Goal: Task Accomplishment & Management: Use online tool/utility

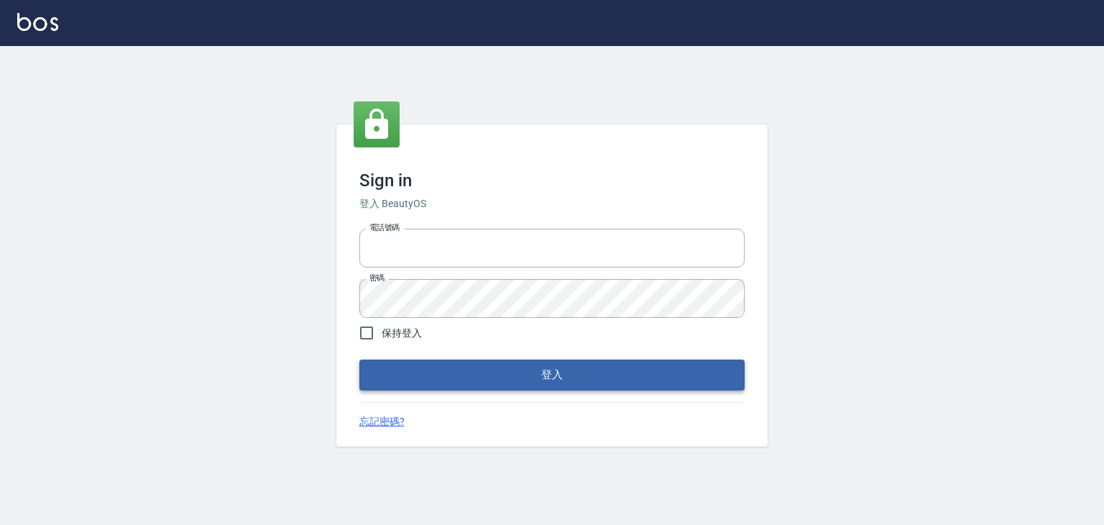
type input "6430581"
click at [411, 372] on button "登入" at bounding box center [551, 374] width 385 height 30
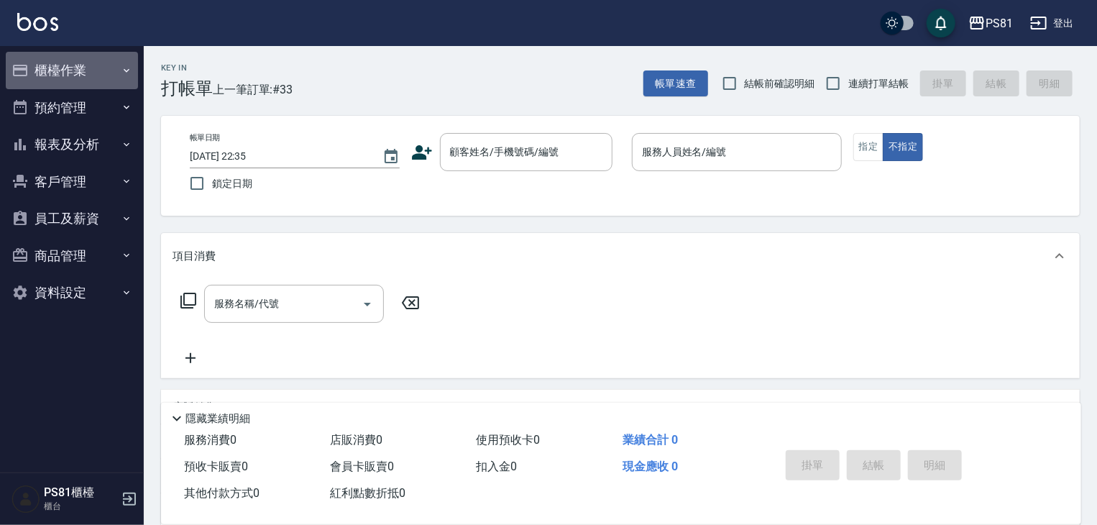
click at [66, 68] on button "櫃檯作業" at bounding box center [72, 70] width 132 height 37
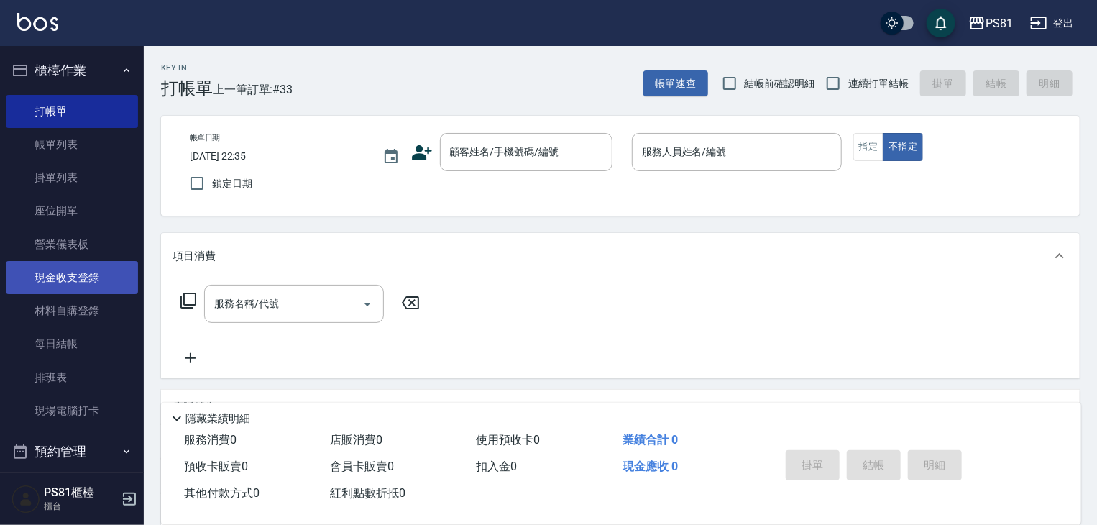
click at [90, 285] on link "現金收支登錄" at bounding box center [72, 277] width 132 height 33
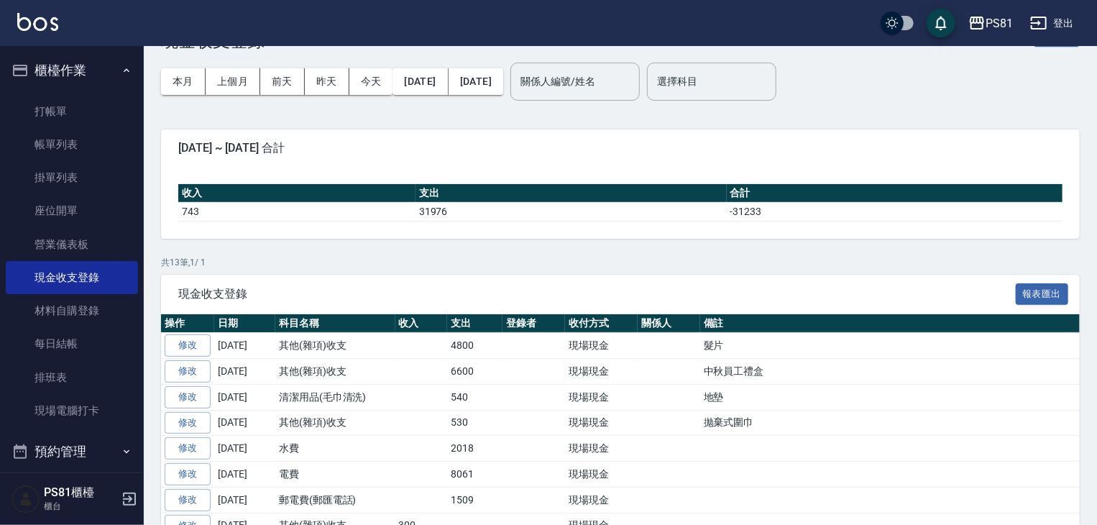
scroll to position [72, 0]
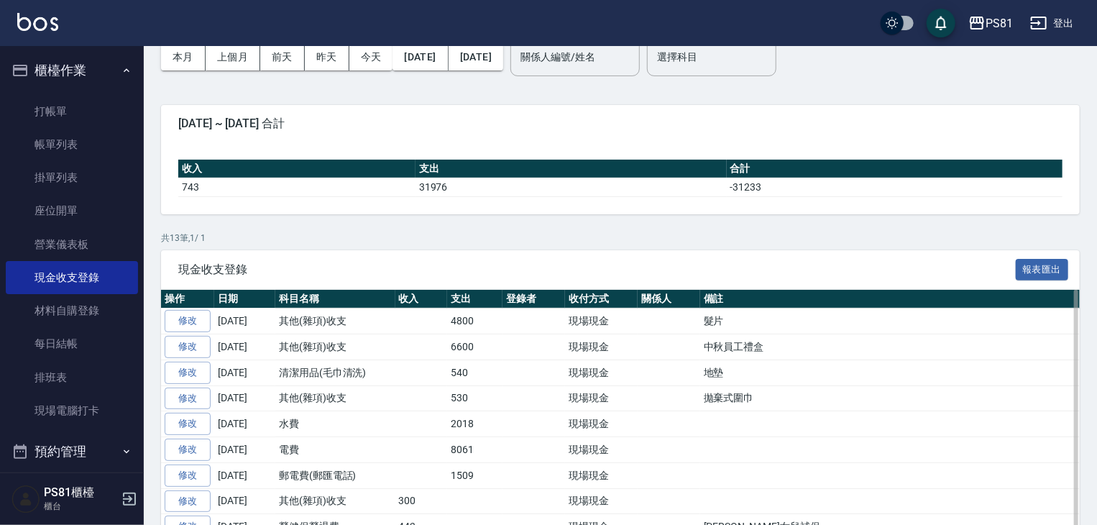
click at [454, 400] on td "530" at bounding box center [474, 398] width 55 height 26
drag, startPoint x: 696, startPoint y: 391, endPoint x: 771, endPoint y: 404, distance: 75.2
click at [771, 404] on tr "修改 [DATE] 其他(雜項)收支 530 現場現金 拋棄式圍巾" at bounding box center [628, 398] width 934 height 26
click at [771, 404] on td "拋棄式圍巾" at bounding box center [897, 398] width 395 height 26
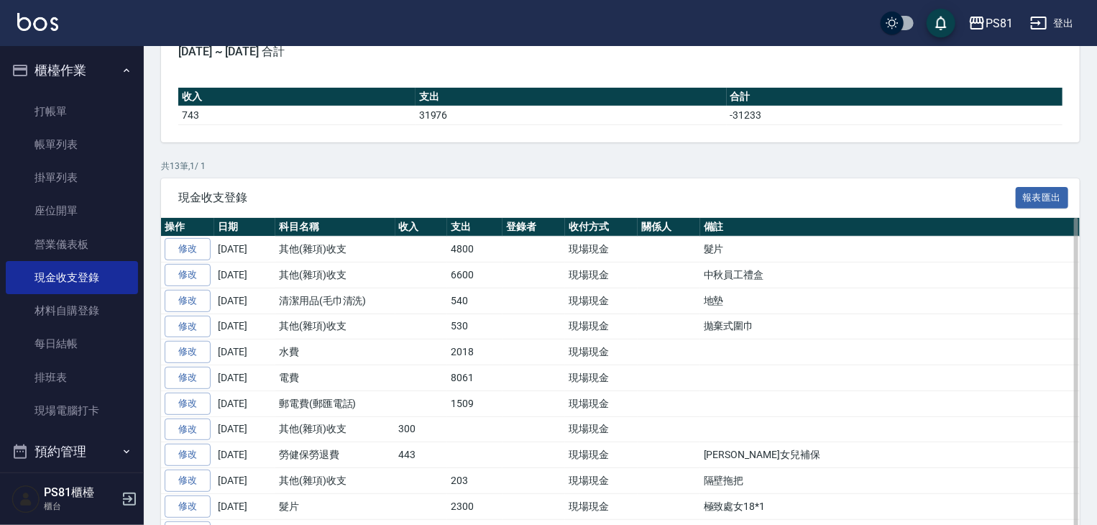
click at [713, 277] on td "中秋員工禮盒" at bounding box center [897, 275] width 395 height 26
click at [692, 238] on td at bounding box center [669, 249] width 63 height 26
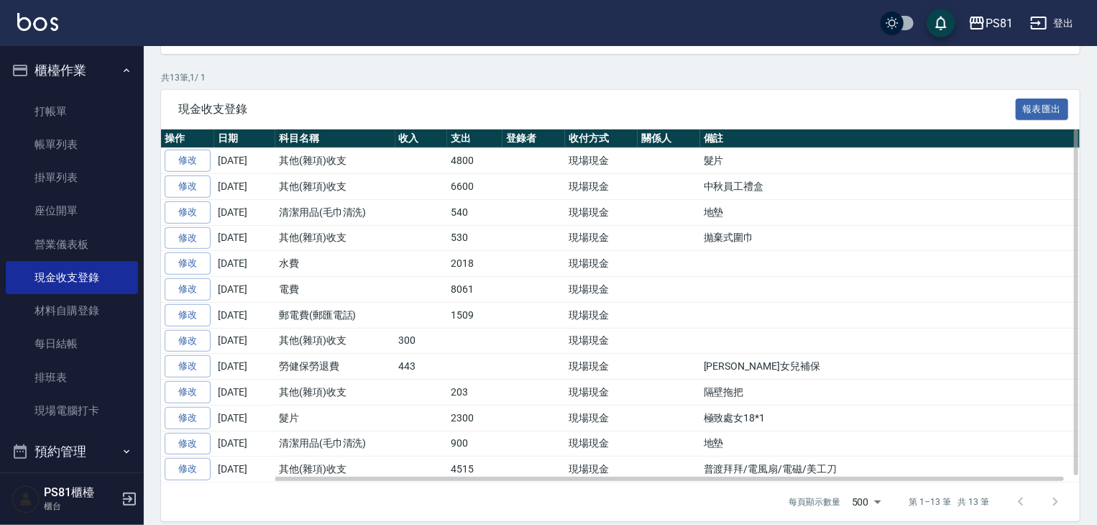
scroll to position [239, 0]
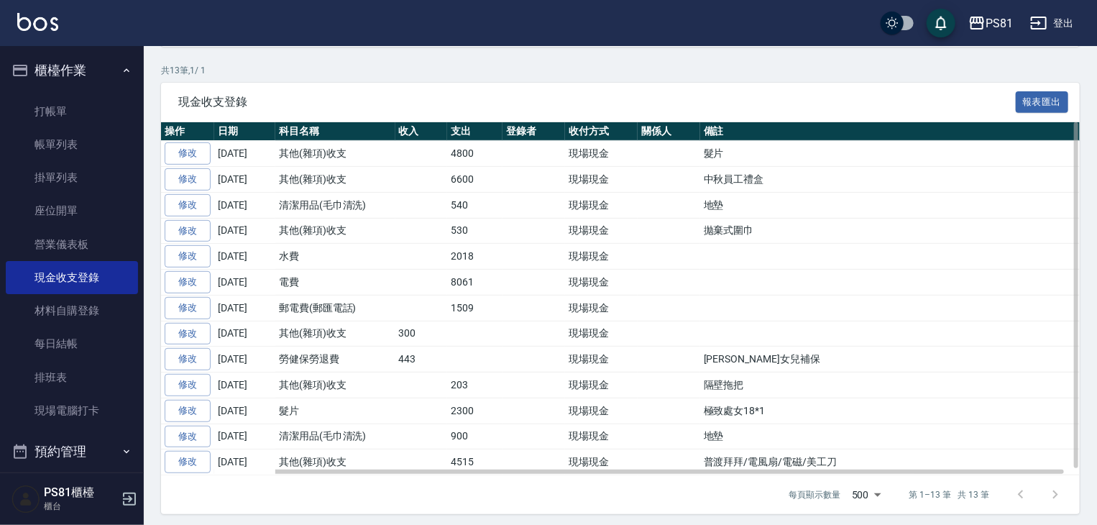
click at [598, 247] on td "現場現金" at bounding box center [601, 257] width 73 height 26
click at [426, 449] on td at bounding box center [421, 462] width 52 height 26
click at [298, 426] on td "清潔用品(毛巾清洗)" at bounding box center [335, 436] width 120 height 26
drag, startPoint x: 290, startPoint y: 429, endPoint x: 322, endPoint y: 426, distance: 31.8
click at [322, 426] on td "清潔用品(毛巾清洗)" at bounding box center [335, 436] width 120 height 26
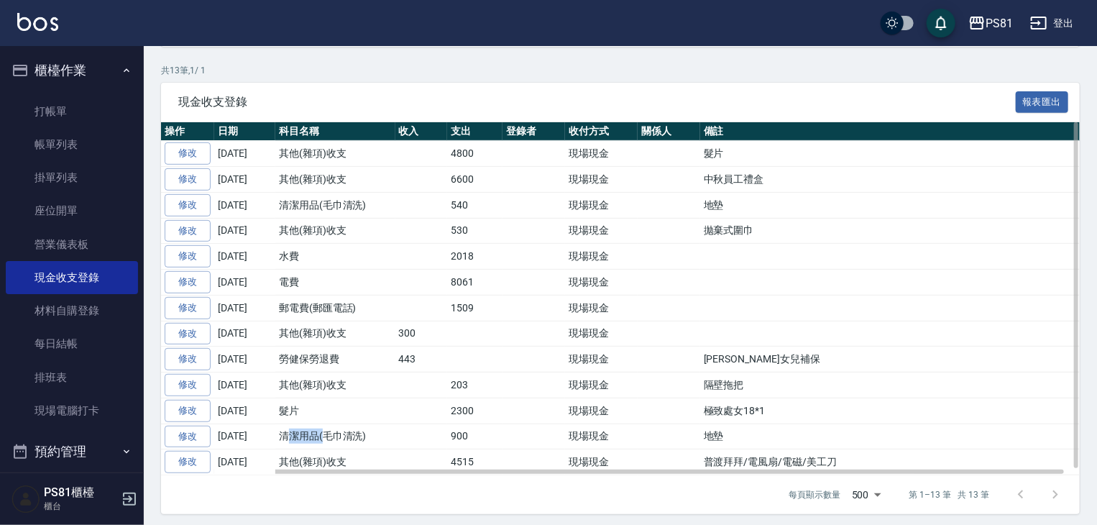
drag, startPoint x: 322, startPoint y: 426, endPoint x: 313, endPoint y: 410, distance: 18.0
click at [322, 423] on td "清潔用品(毛巾清洗)" at bounding box center [335, 436] width 120 height 26
click at [306, 397] on td "髮片" at bounding box center [335, 410] width 120 height 26
click at [612, 423] on td "現場現金" at bounding box center [601, 436] width 73 height 26
click at [594, 193] on td "現場現金" at bounding box center [601, 205] width 73 height 26
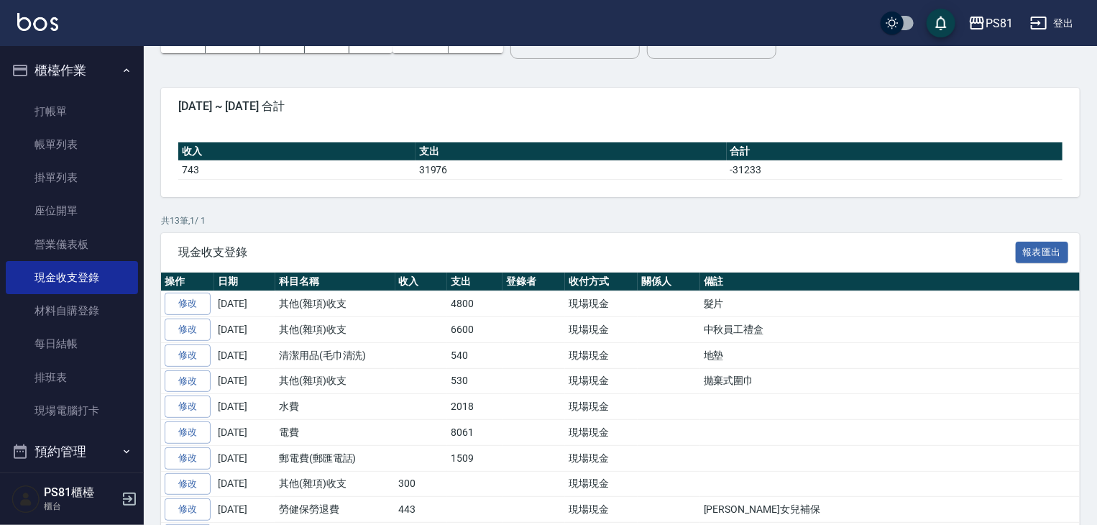
scroll to position [0, 0]
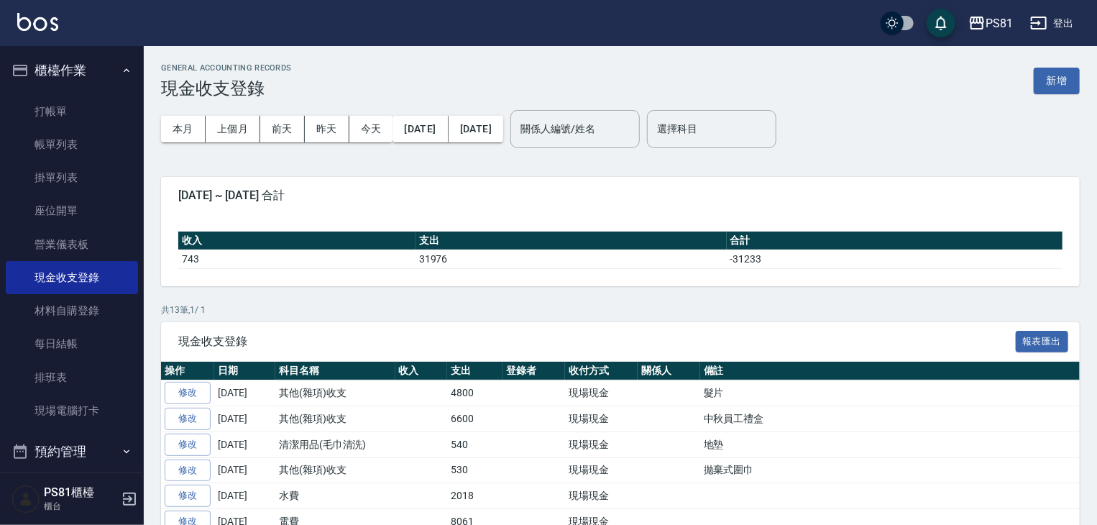
click at [1055, 67] on div "GENERAL ACCOUNTING RECORDS 現金收支登錄 新增" at bounding box center [620, 80] width 919 height 35
click at [1057, 71] on button "新增" at bounding box center [1057, 81] width 46 height 27
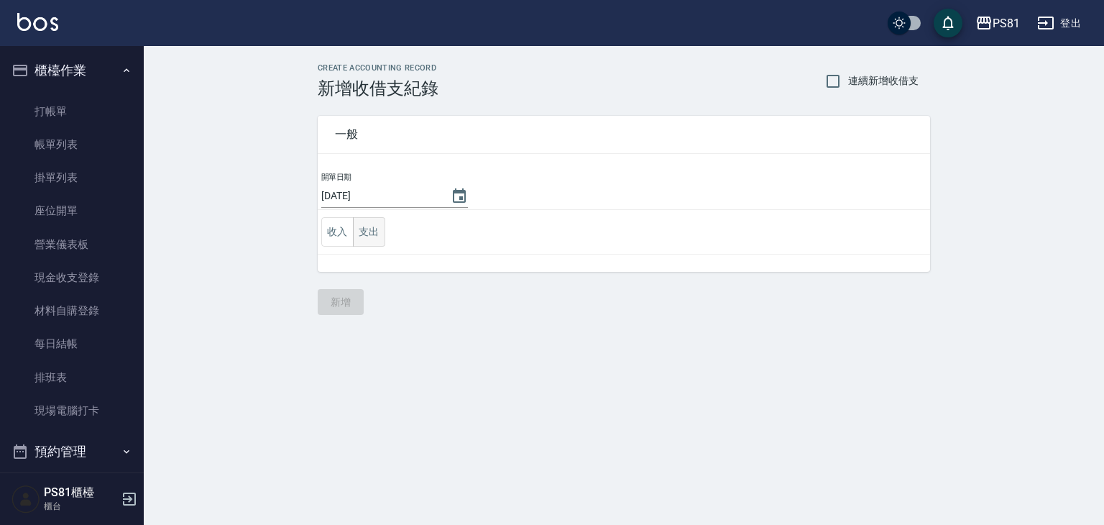
click at [379, 227] on button "支出" at bounding box center [369, 231] width 32 height 29
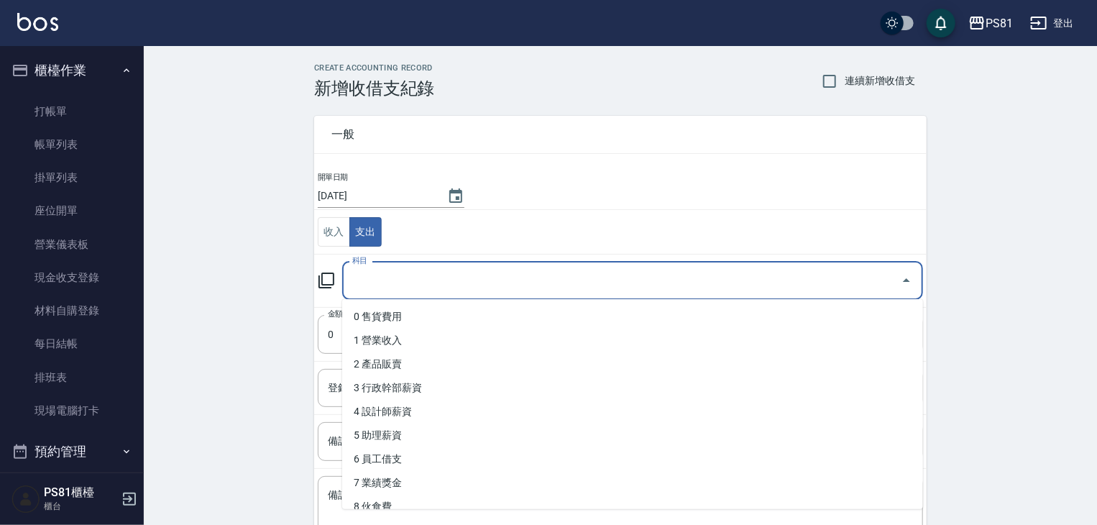
click at [382, 275] on input "科目" at bounding box center [622, 280] width 546 height 25
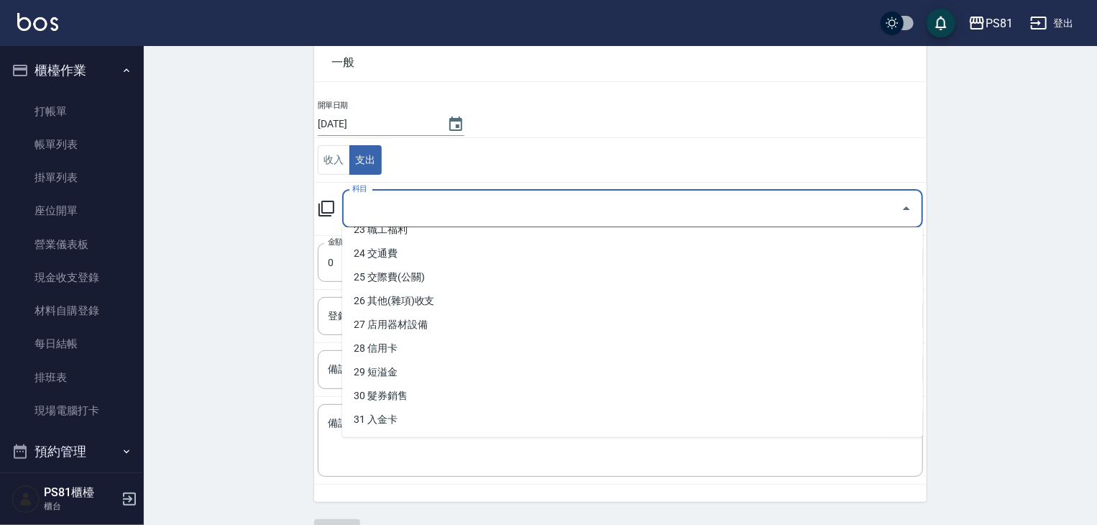
scroll to position [575, 0]
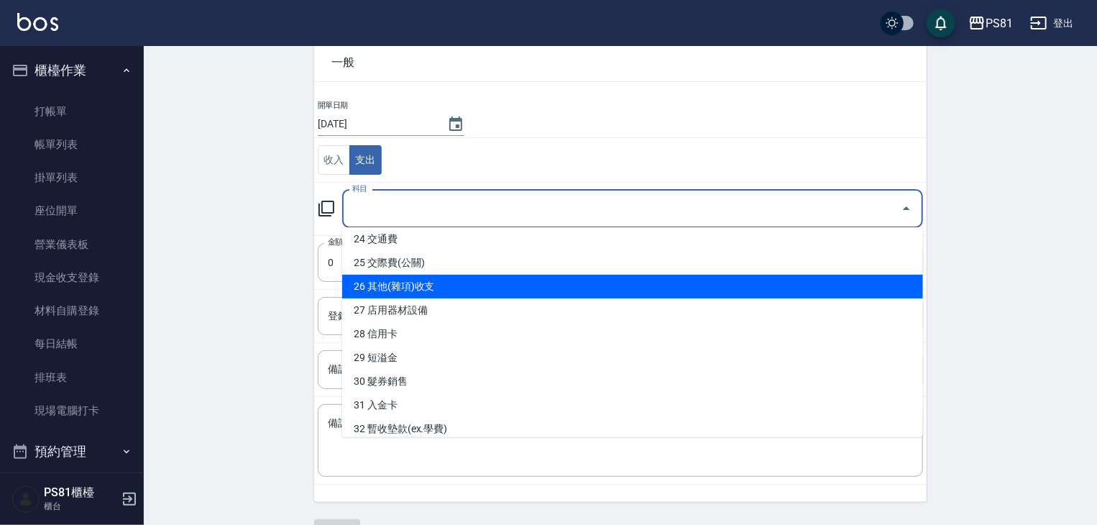
click at [467, 290] on li "26 其他(雜項)收支" at bounding box center [632, 287] width 581 height 24
type input "26 其他(雜項)收支"
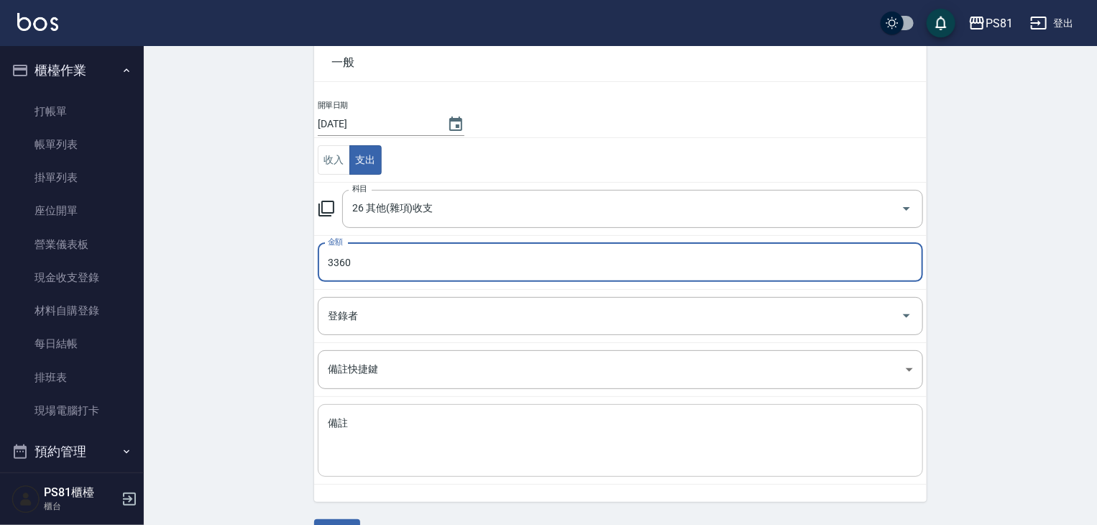
type input "3360"
click at [415, 451] on textarea "備註" at bounding box center [620, 440] width 585 height 49
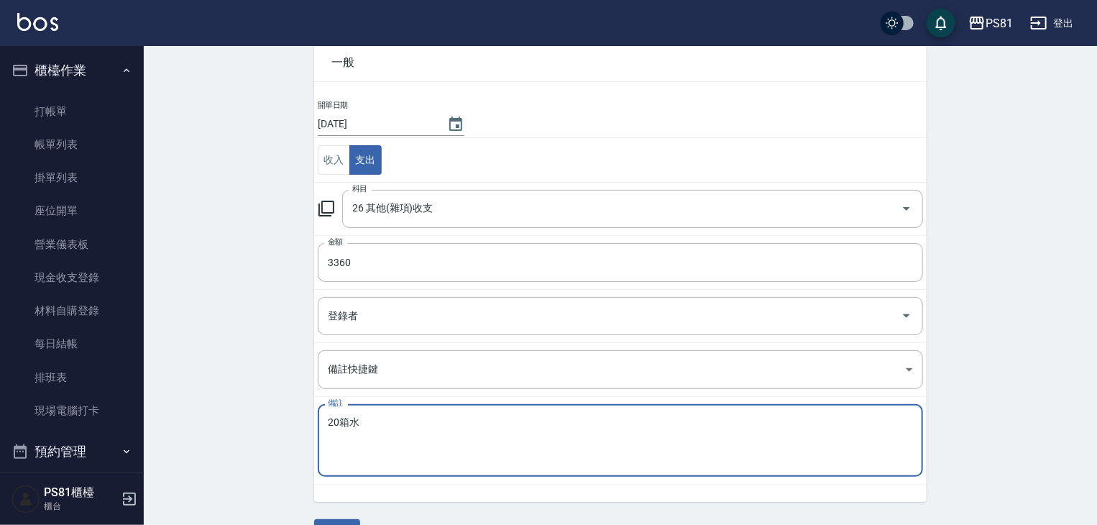
type textarea "20箱水"
click at [271, 369] on div "CREATE ACCOUNTING RECORD 新增收借支紀錄 連續新增收借支 一般 開單日期 [DATE] 收入 支出 科目 26 其他(雜項)收支 科目…" at bounding box center [620, 268] width 953 height 589
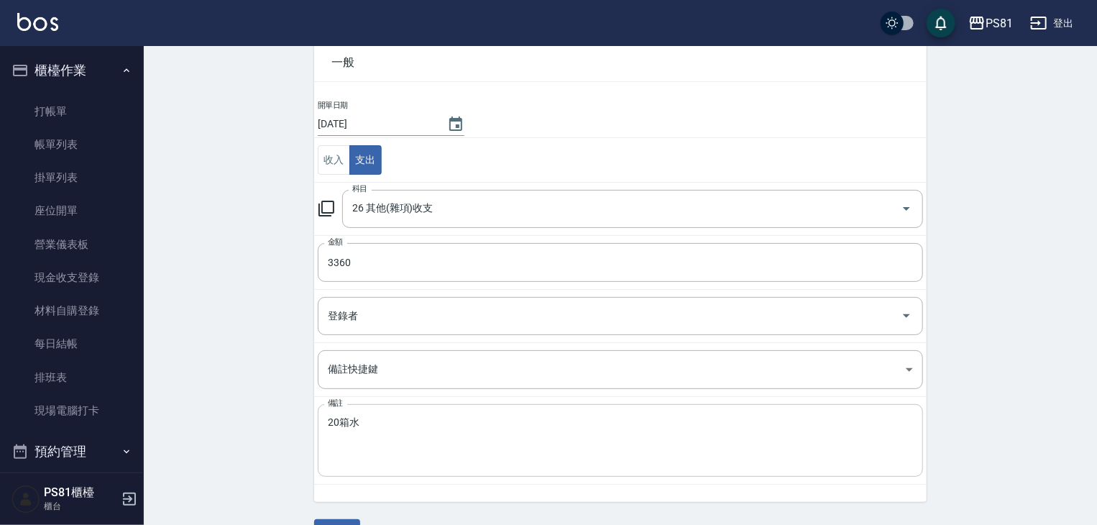
scroll to position [109, 0]
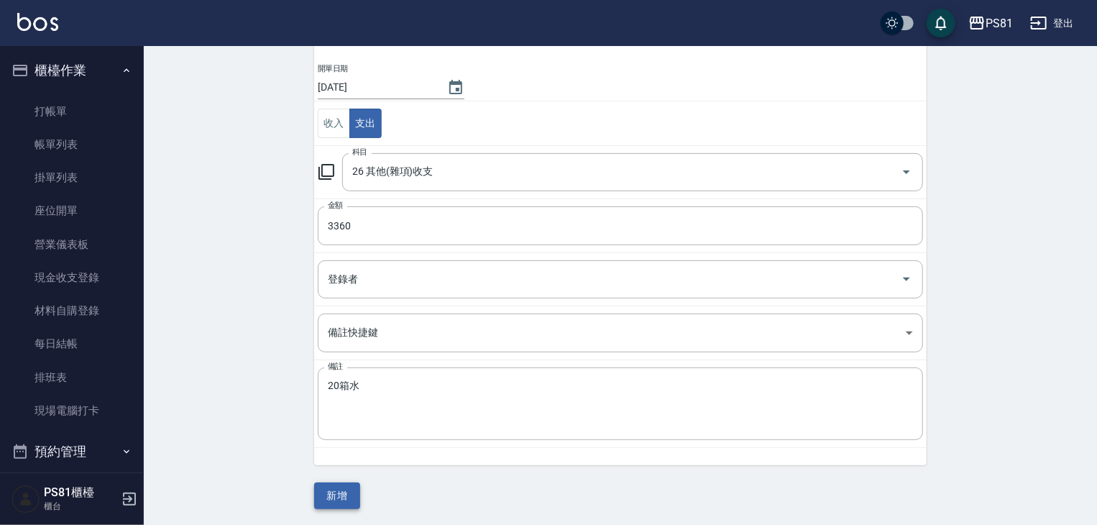
click at [349, 491] on button "新增" at bounding box center [337, 495] width 46 height 27
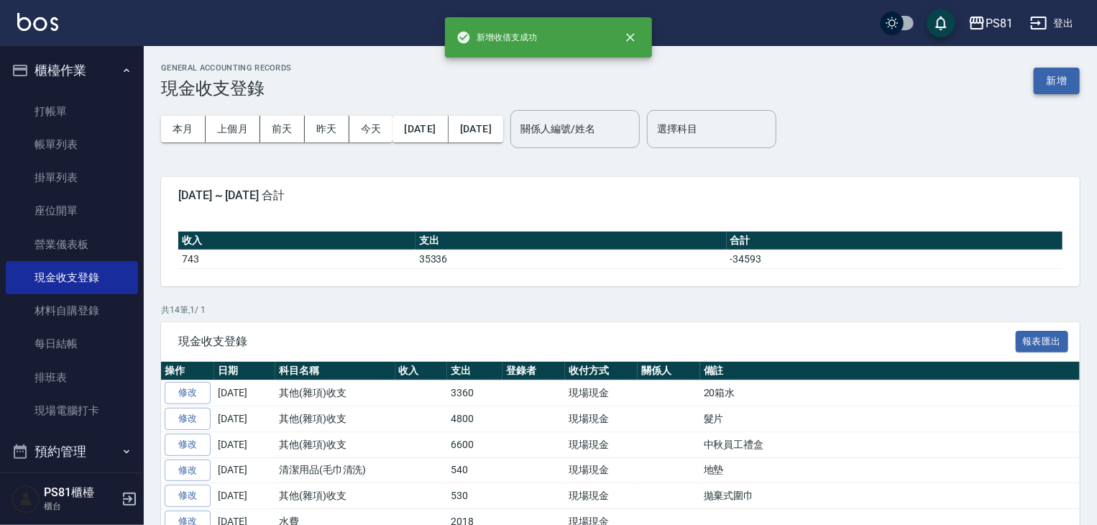
click at [1063, 81] on button "新增" at bounding box center [1057, 81] width 46 height 27
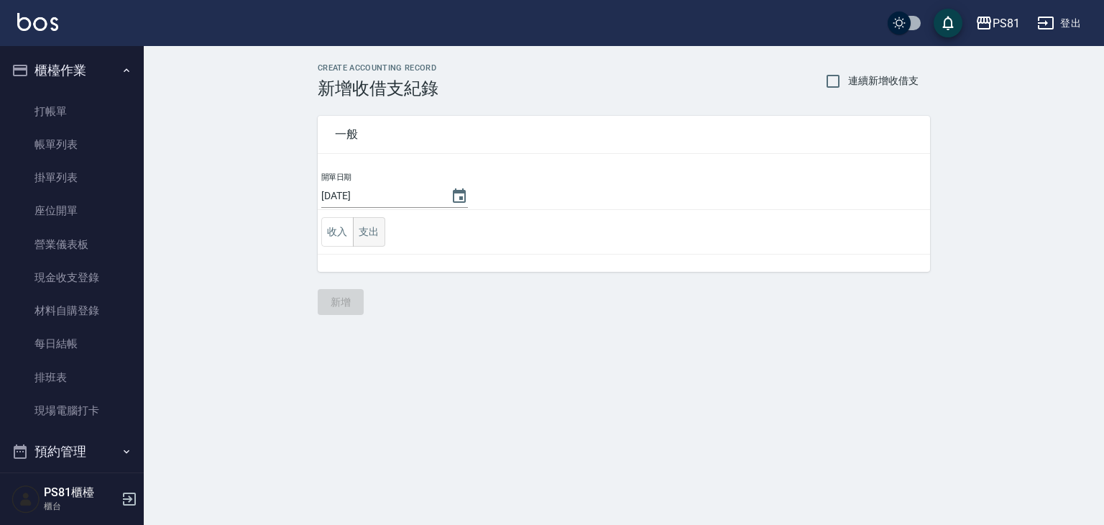
click at [367, 228] on button "支出" at bounding box center [369, 231] width 32 height 29
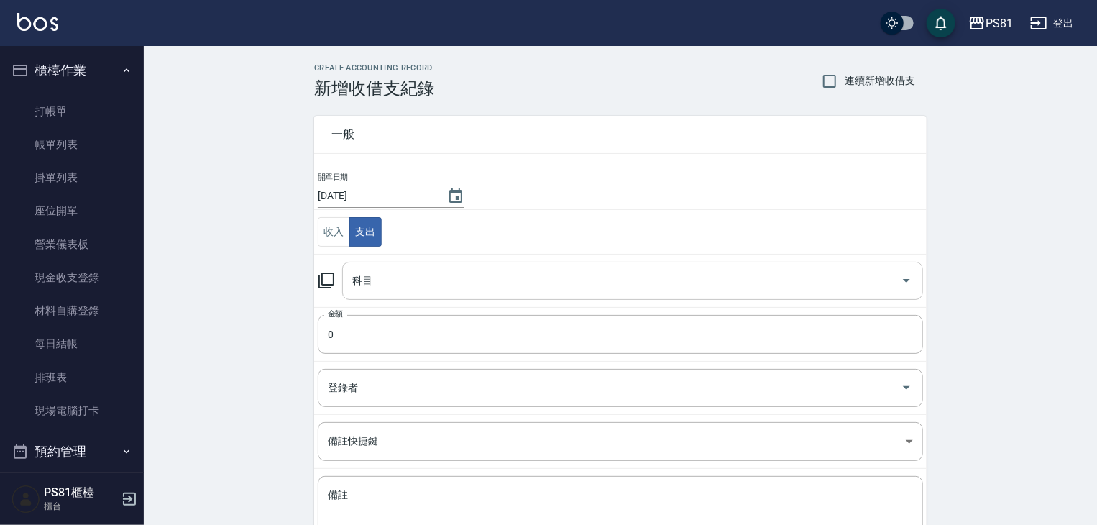
click at [410, 284] on input "科目" at bounding box center [622, 280] width 546 height 25
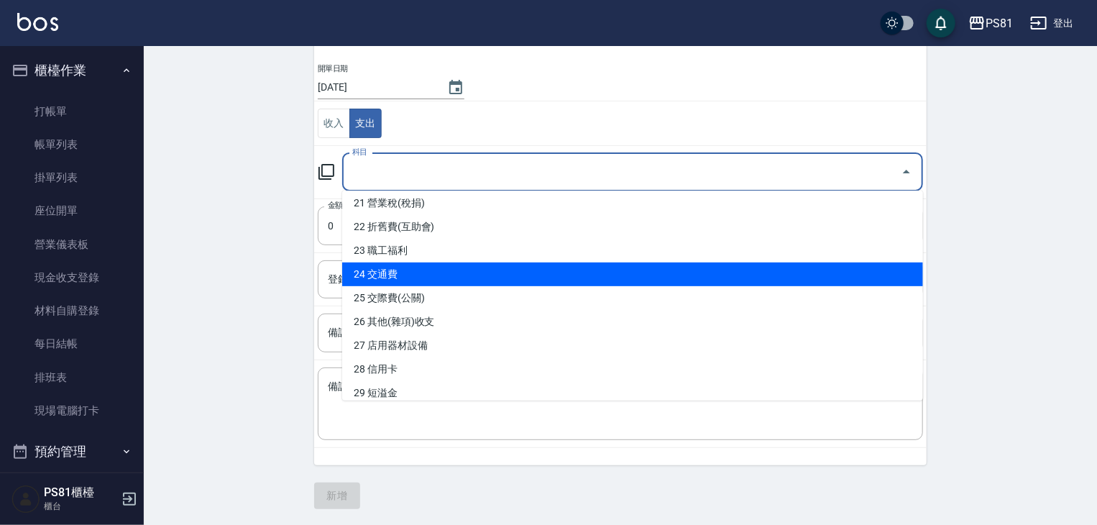
scroll to position [359, 0]
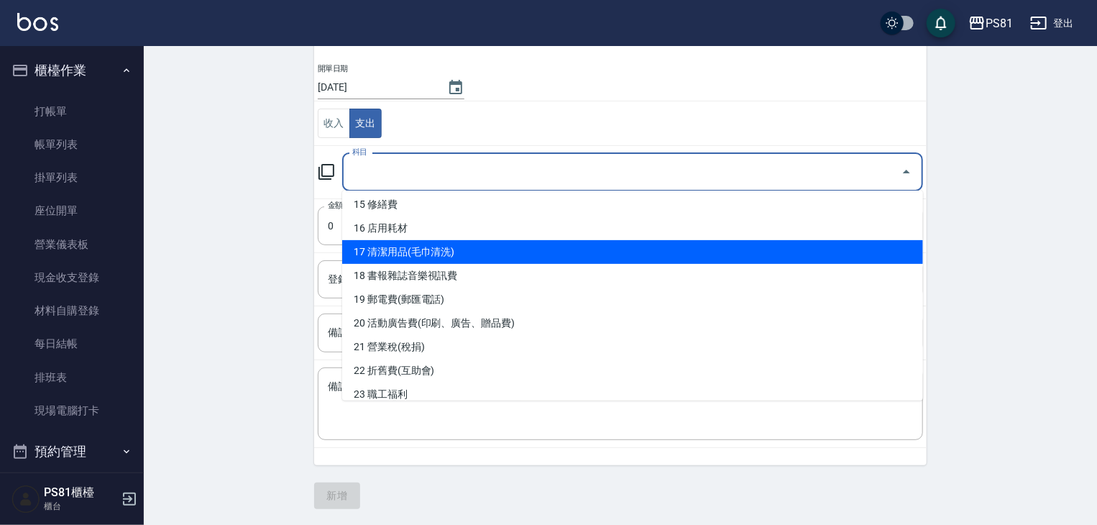
click at [436, 247] on li "17 清潔用品(毛巾清洗)" at bounding box center [632, 252] width 581 height 24
type input "17 清潔用品(毛巾清洗)"
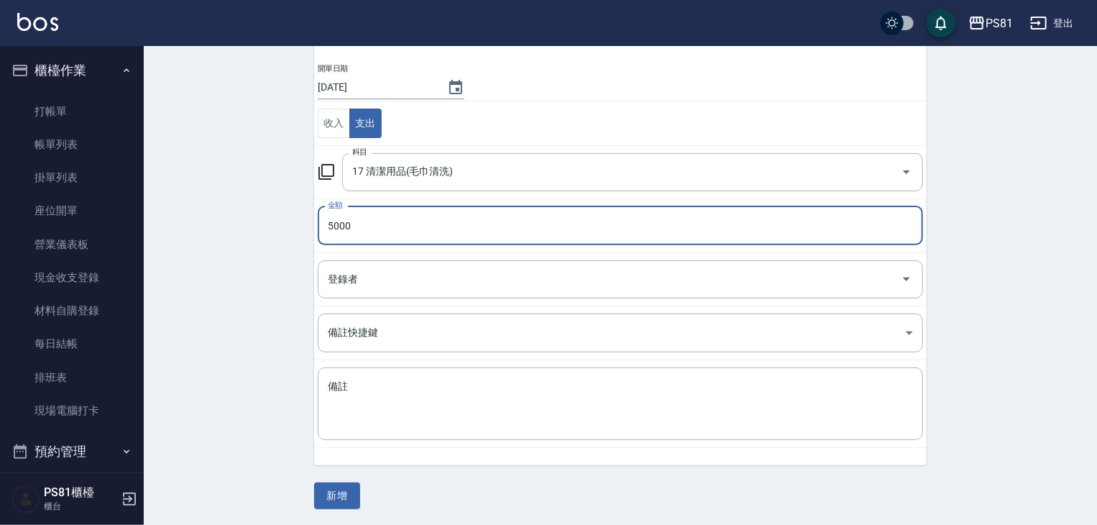
type input "5000"
click at [250, 369] on div "CREATE ACCOUNTING RECORD 新增收借支紀錄 連續新增收借支 一般 開單日期 [DATE] 收入 支出 科目 17 清潔用品(毛巾清洗) …" at bounding box center [620, 231] width 953 height 589
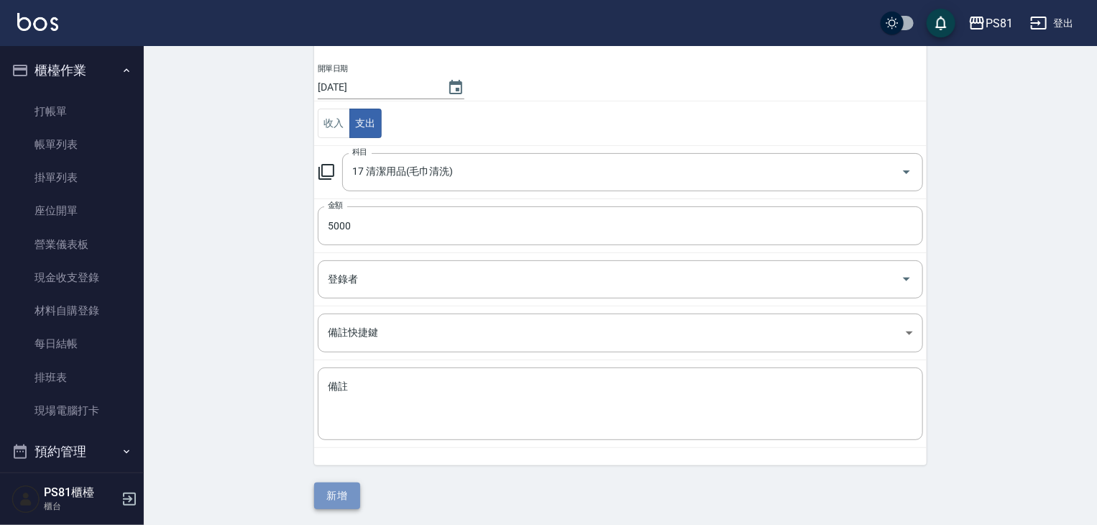
click at [336, 488] on button "新增" at bounding box center [337, 495] width 46 height 27
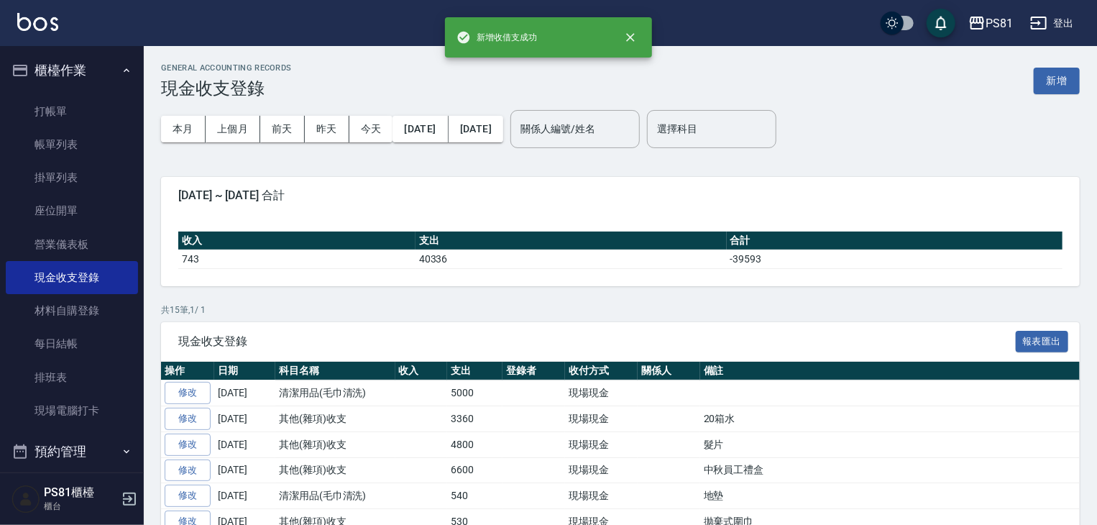
click at [473, 452] on td "4800" at bounding box center [474, 444] width 55 height 26
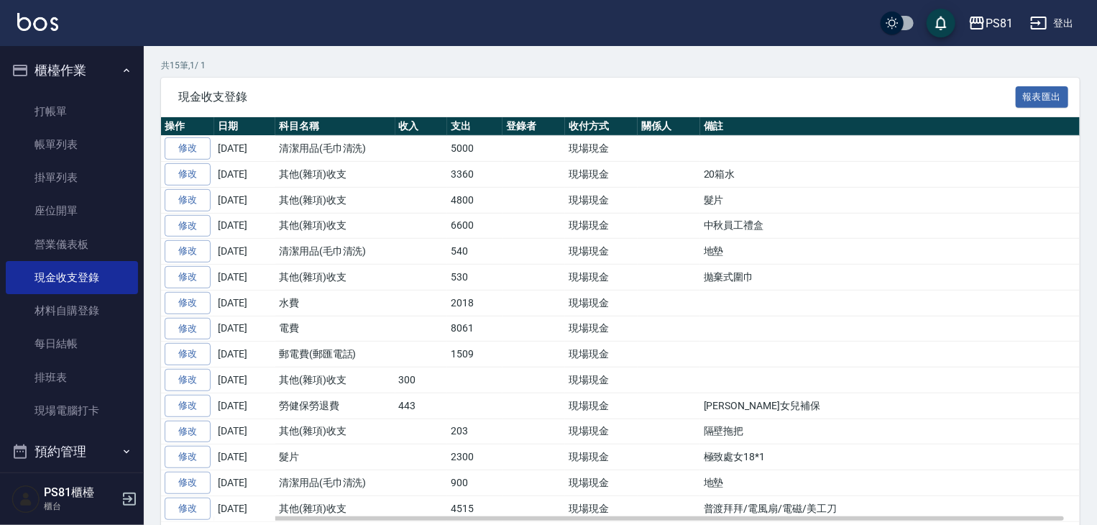
scroll to position [288, 0]
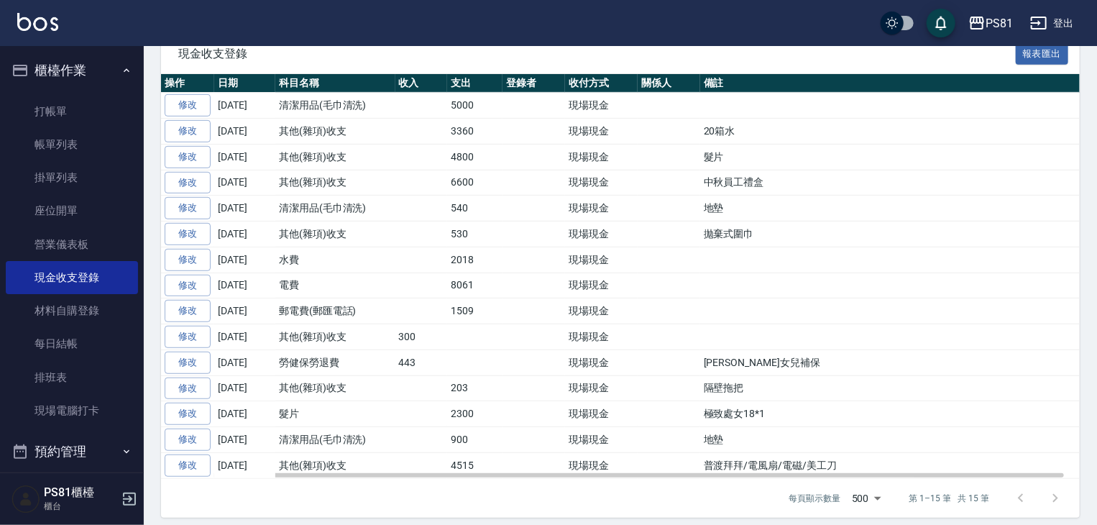
click at [456, 190] on td "6600" at bounding box center [474, 183] width 55 height 26
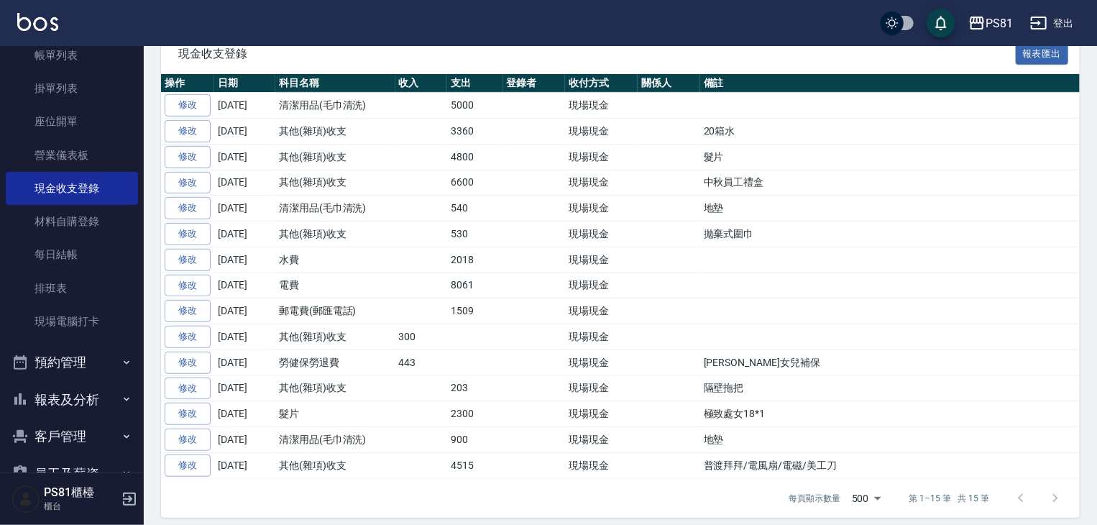
scroll to position [200, 0]
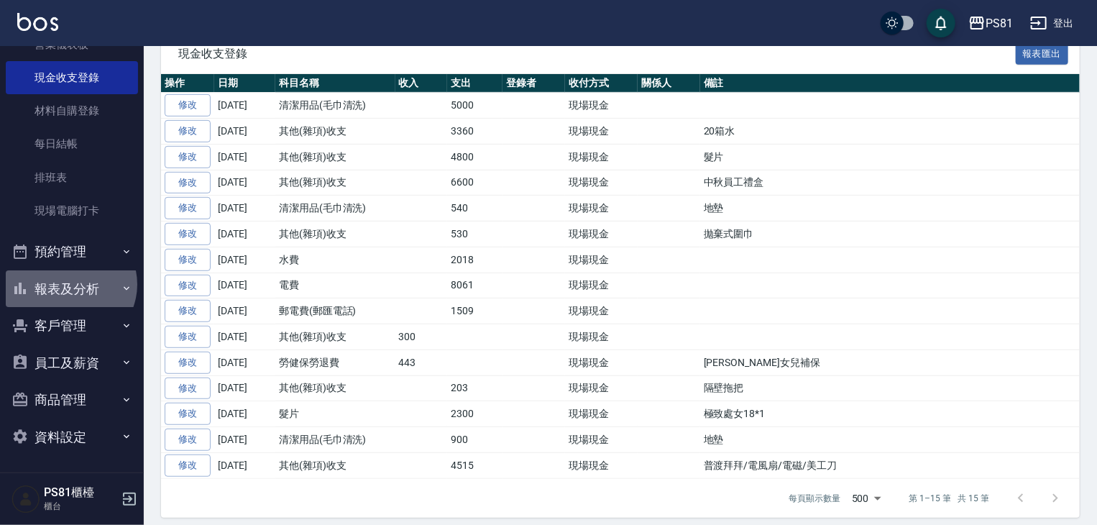
click at [69, 284] on button "報表及分析" at bounding box center [72, 288] width 132 height 37
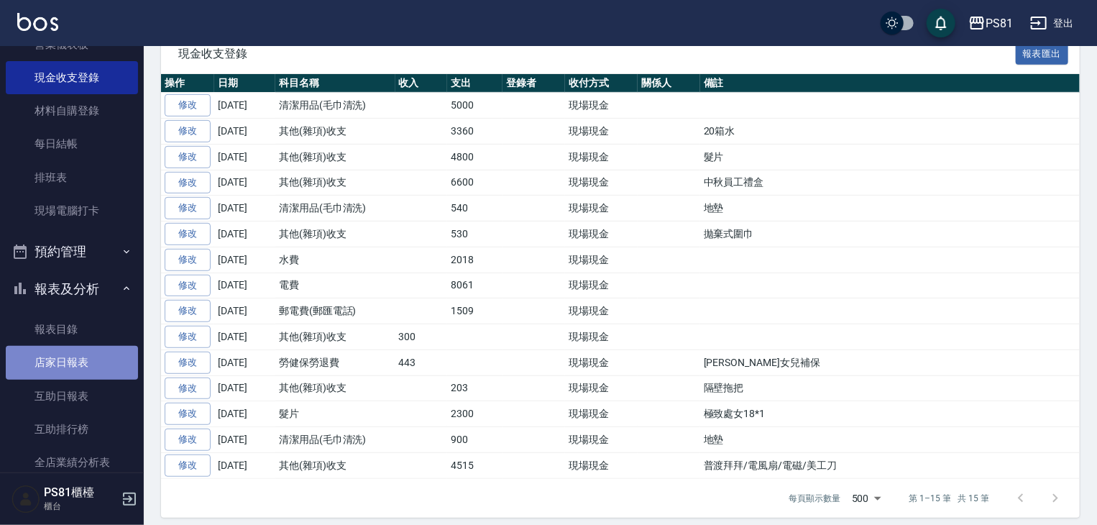
click at [83, 357] on link "店家日報表" at bounding box center [72, 362] width 132 height 33
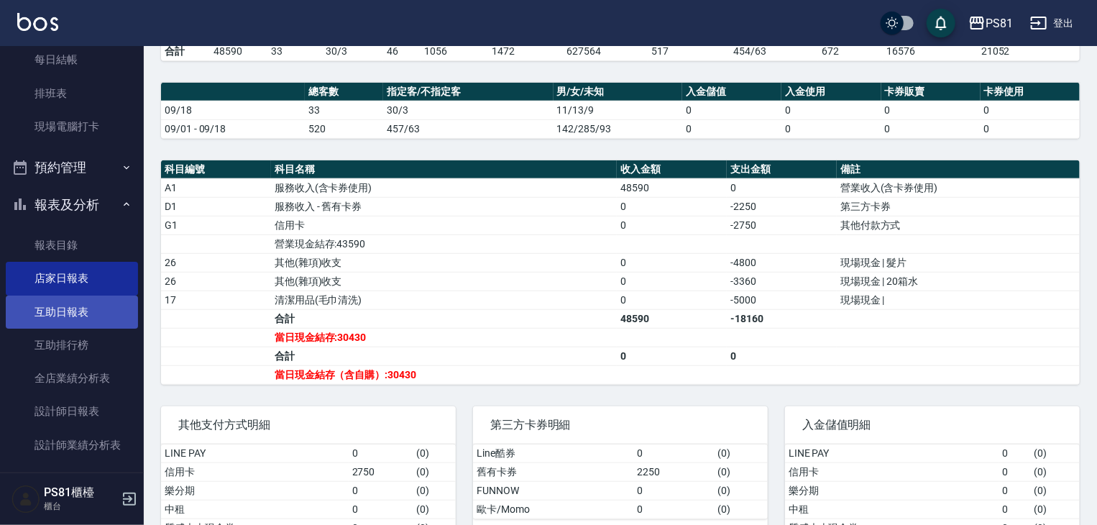
scroll to position [344, 0]
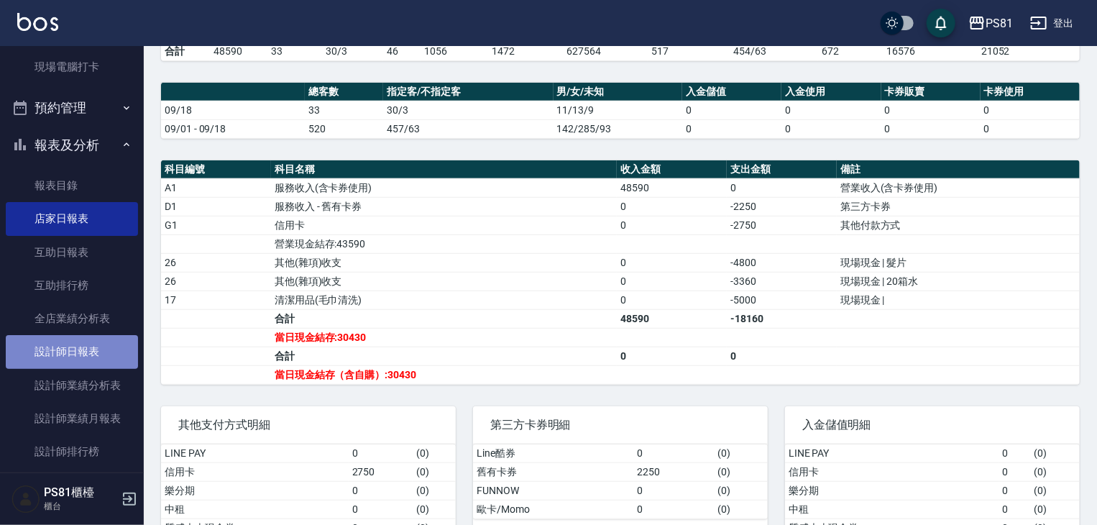
click at [72, 349] on link "設計師日報表" at bounding box center [72, 351] width 132 height 33
